Goal: Transaction & Acquisition: Download file/media

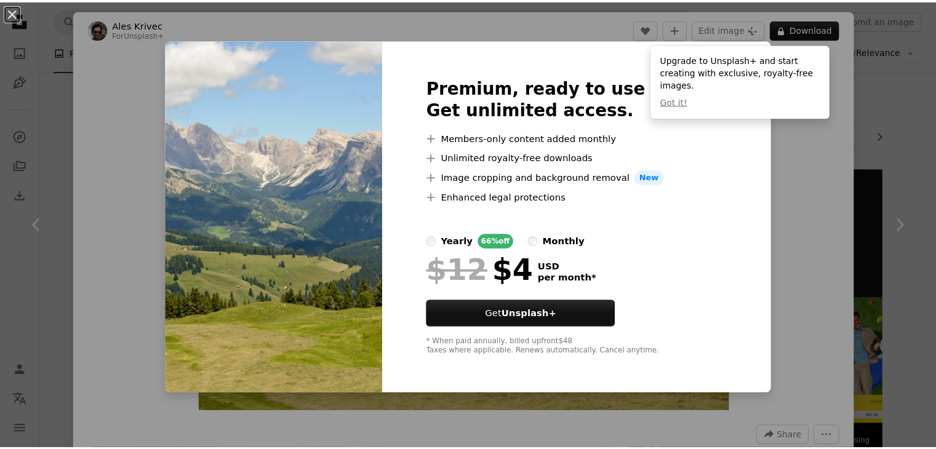
scroll to position [454, 0]
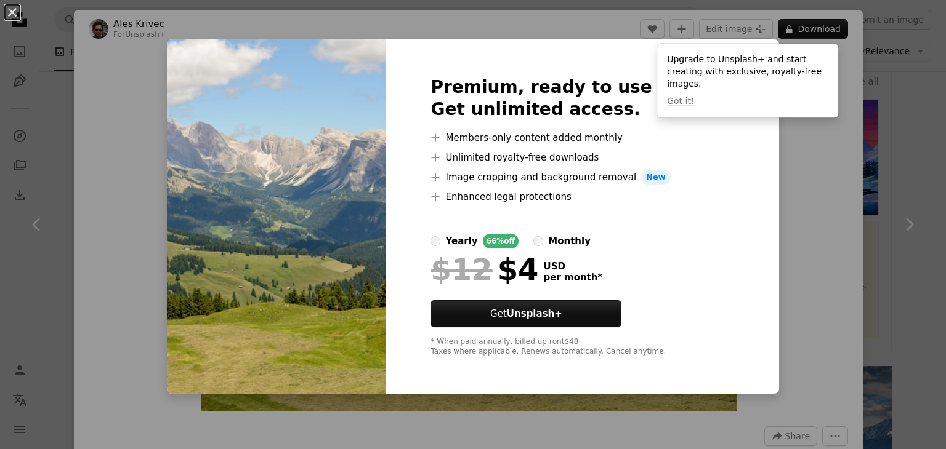
click at [867, 178] on div "An X shape Premium, ready to use images. Get unlimited access. A plus sign Memb…" at bounding box center [473, 224] width 946 height 449
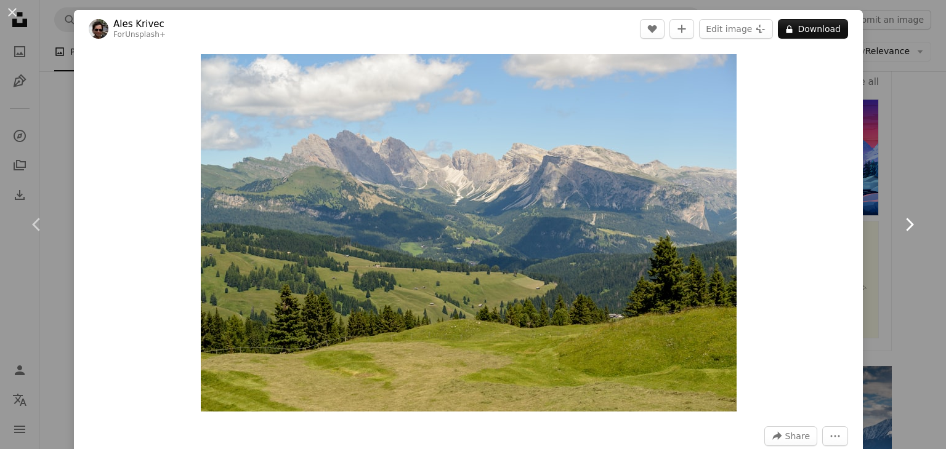
click at [872, 177] on link "Chevron right" at bounding box center [909, 225] width 74 height 118
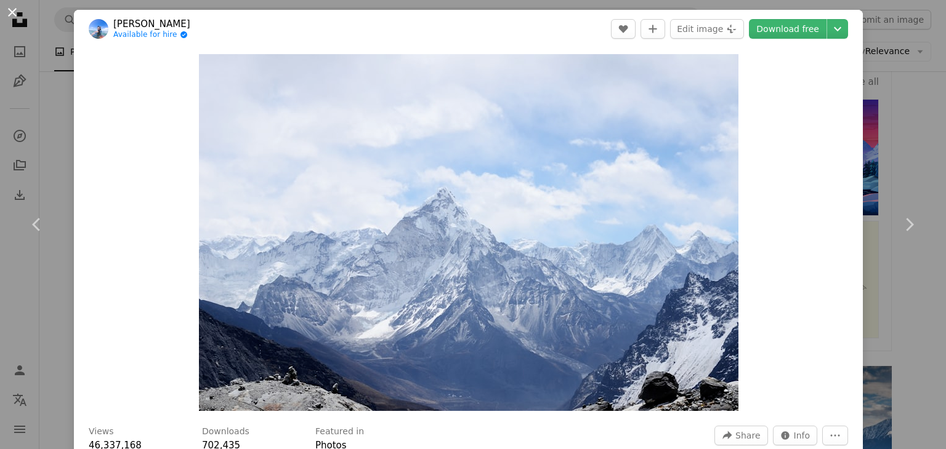
click at [15, 9] on button "An X shape" at bounding box center [12, 12] width 15 height 15
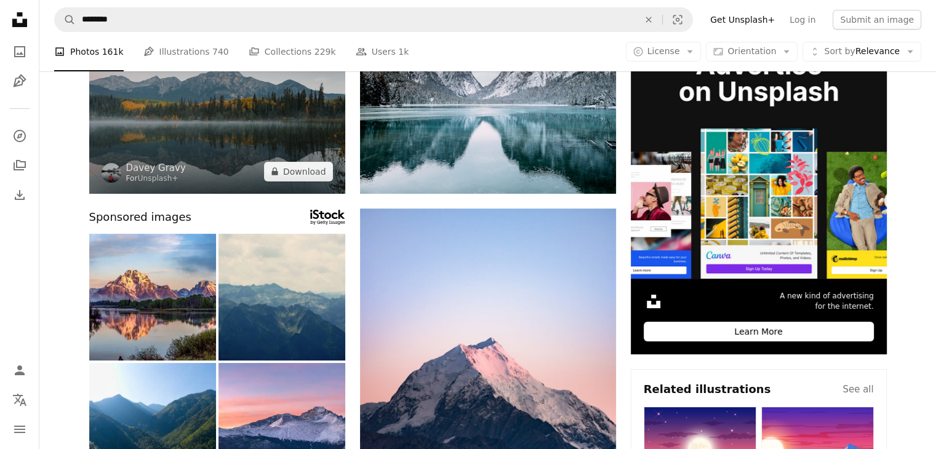
scroll to position [23, 0]
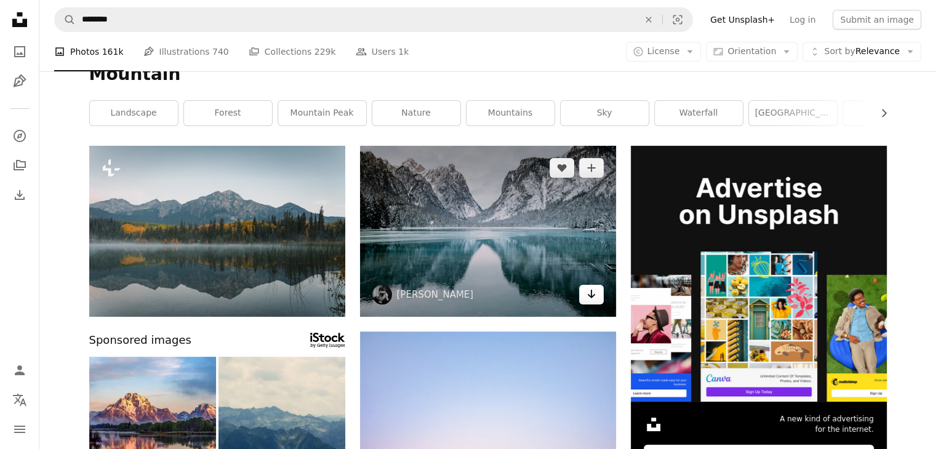
click at [589, 301] on link "Arrow pointing down" at bounding box center [591, 295] width 25 height 20
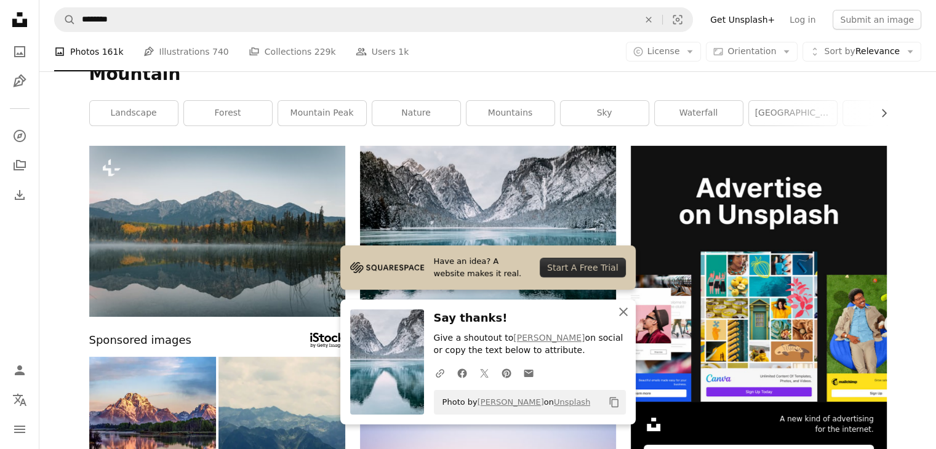
click at [627, 313] on icon "An X shape" at bounding box center [623, 312] width 15 height 15
